Goal: Information Seeking & Learning: Learn about a topic

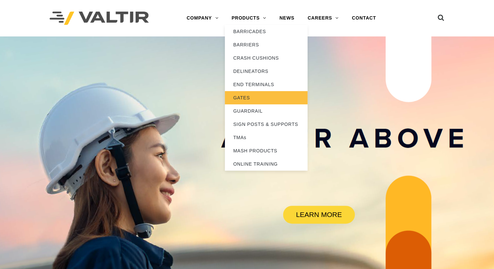
click at [242, 96] on link "GATES" at bounding box center [266, 97] width 83 height 13
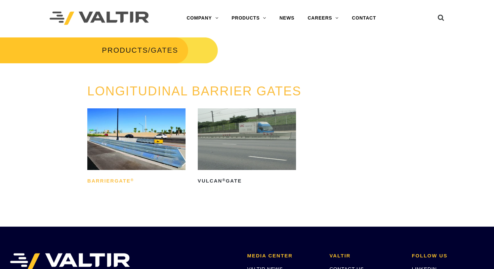
click at [101, 181] on h2 "BarrierGate ®" at bounding box center [136, 181] width 98 height 11
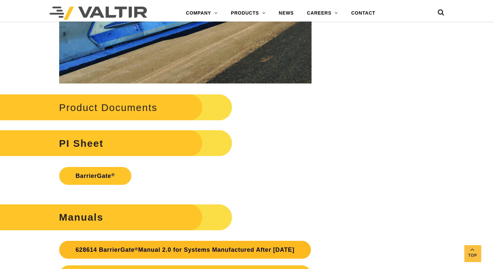
scroll to position [1323, 0]
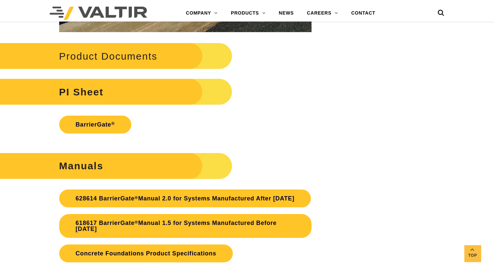
click at [86, 92] on strong "PI Sheet" at bounding box center [81, 91] width 44 height 11
click at [87, 124] on link "BarrierGate ®" at bounding box center [95, 124] width 72 height 18
